Goal: Task Accomplishment & Management: Manage account settings

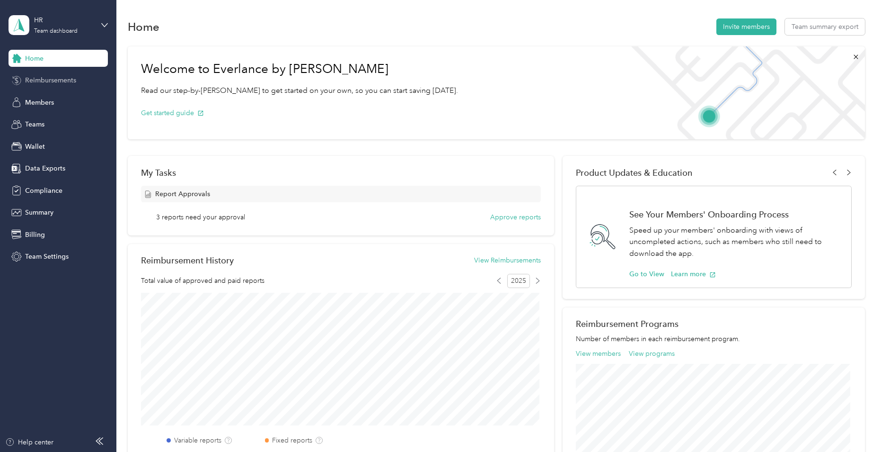
click at [59, 81] on span "Reimbursements" at bounding box center [50, 80] width 51 height 10
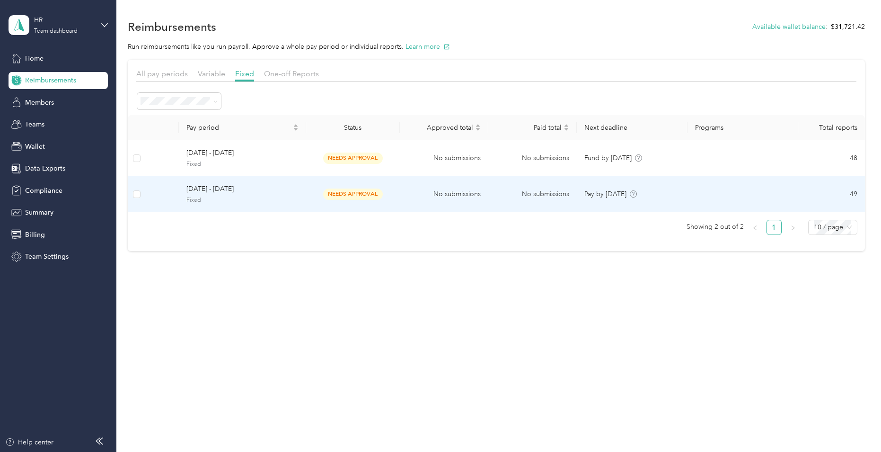
click at [245, 181] on td "[DATE] - [DATE] Fixed" at bounding box center [242, 194] width 127 height 36
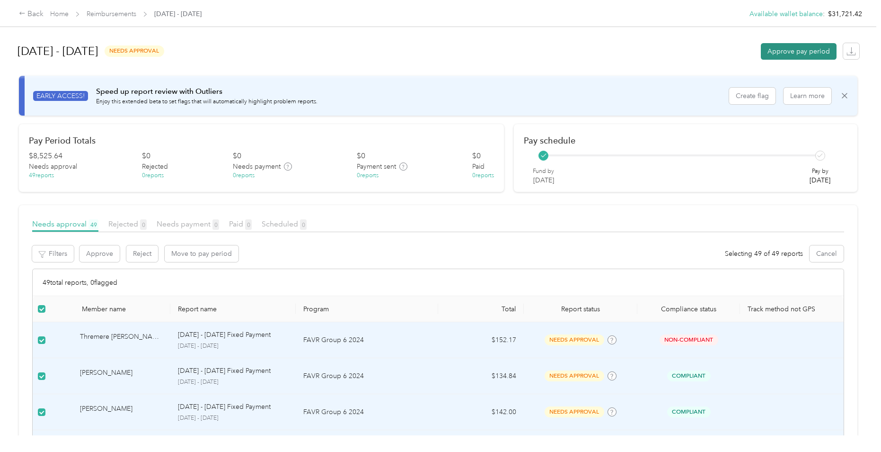
click at [781, 52] on button "Approve pay period" at bounding box center [799, 51] width 76 height 17
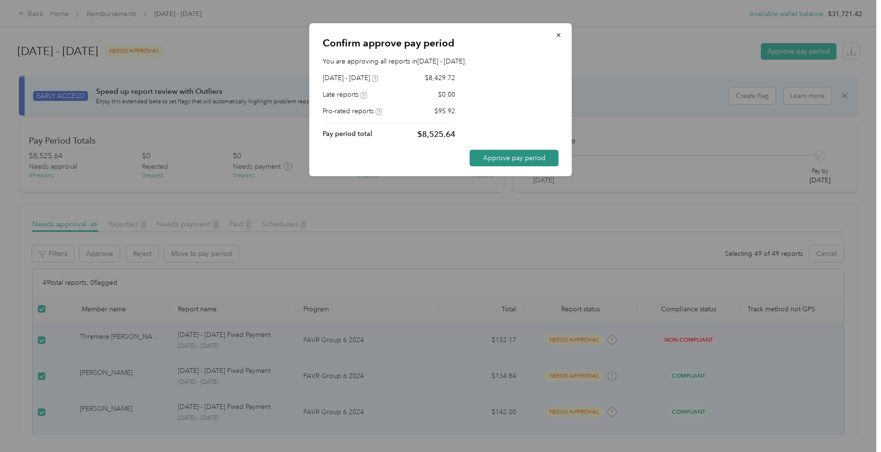
click at [534, 164] on button "Approve pay period" at bounding box center [514, 158] width 89 height 17
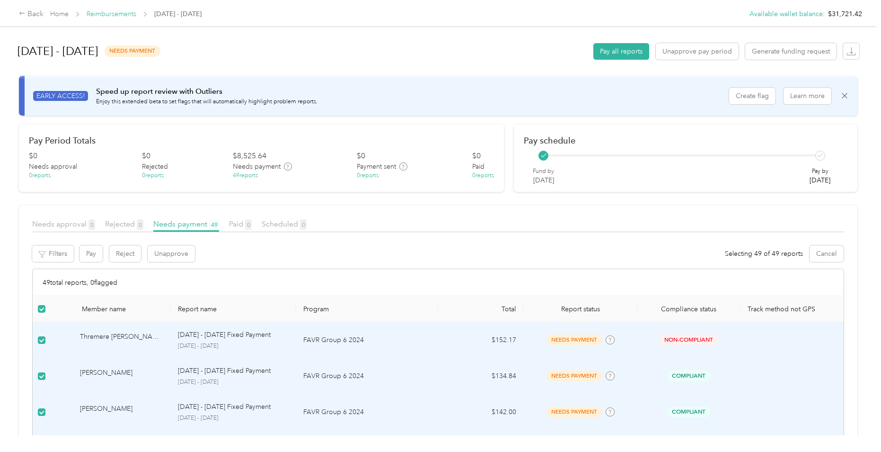
click at [126, 17] on link "Reimbursements" at bounding box center [112, 14] width 50 height 8
